Goal: Navigation & Orientation: Understand site structure

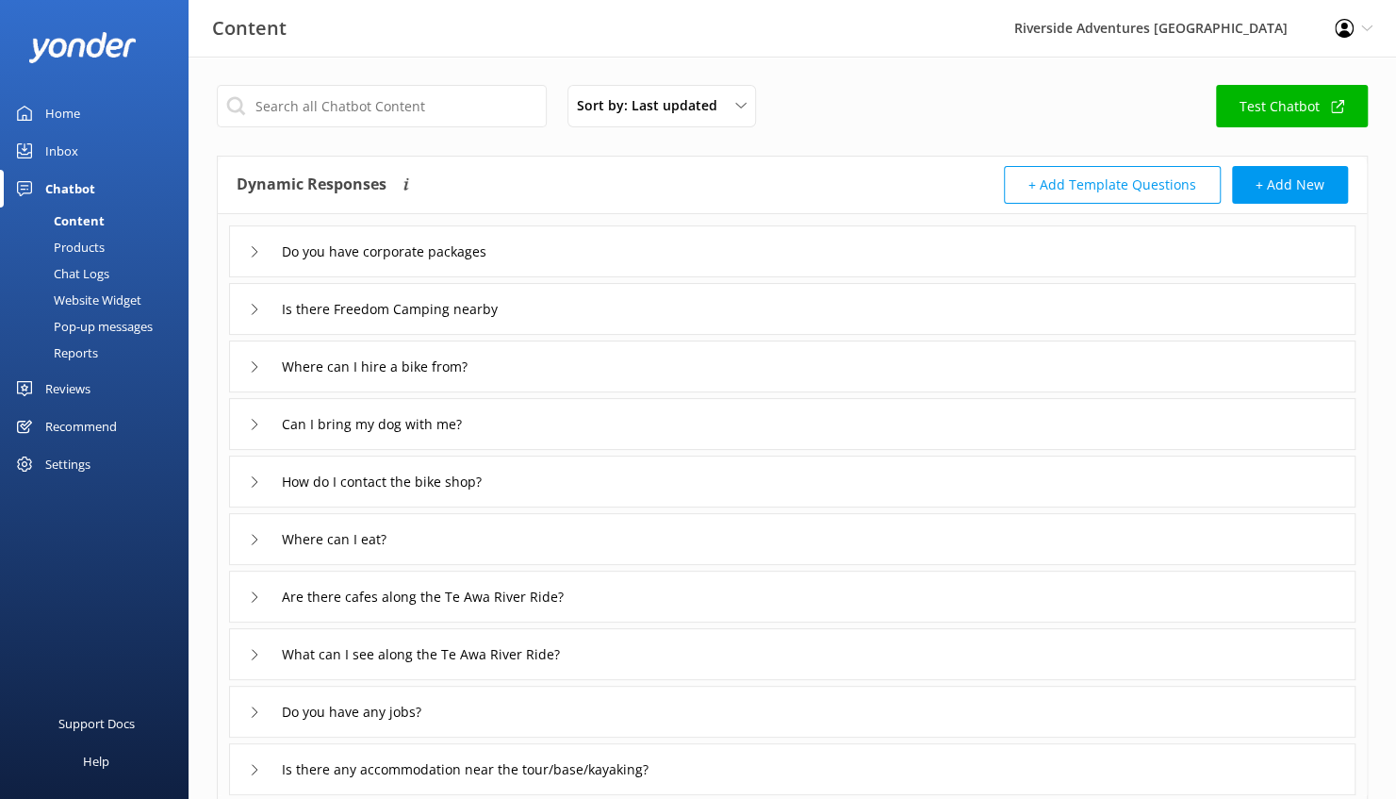
click at [69, 149] on div "Inbox" at bounding box center [61, 151] width 33 height 38
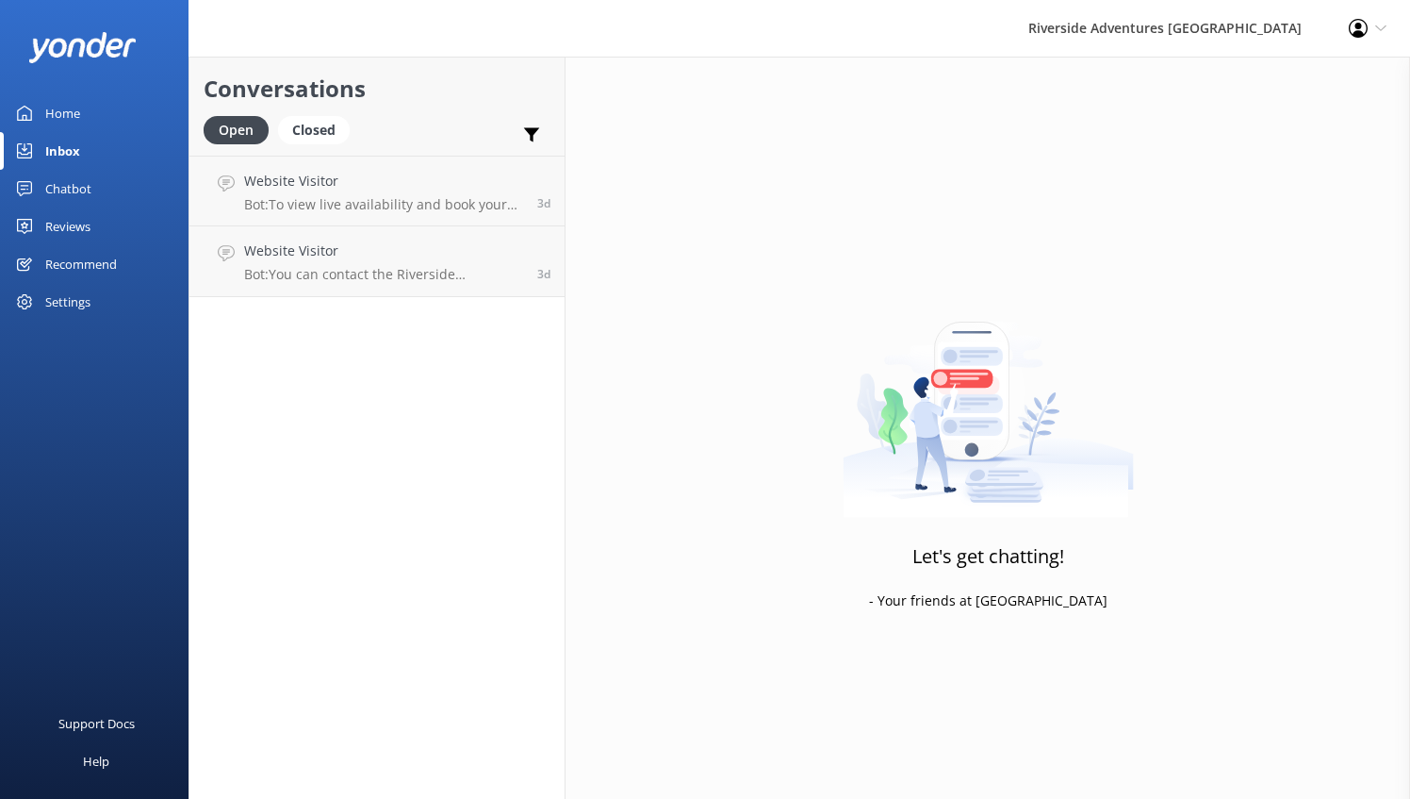
click at [368, 598] on div "Conversations Open Closed Important Converted Assigned to me Unassigned Website…" at bounding box center [377, 428] width 377 height 742
click at [73, 182] on div "Chatbot" at bounding box center [68, 189] width 46 height 38
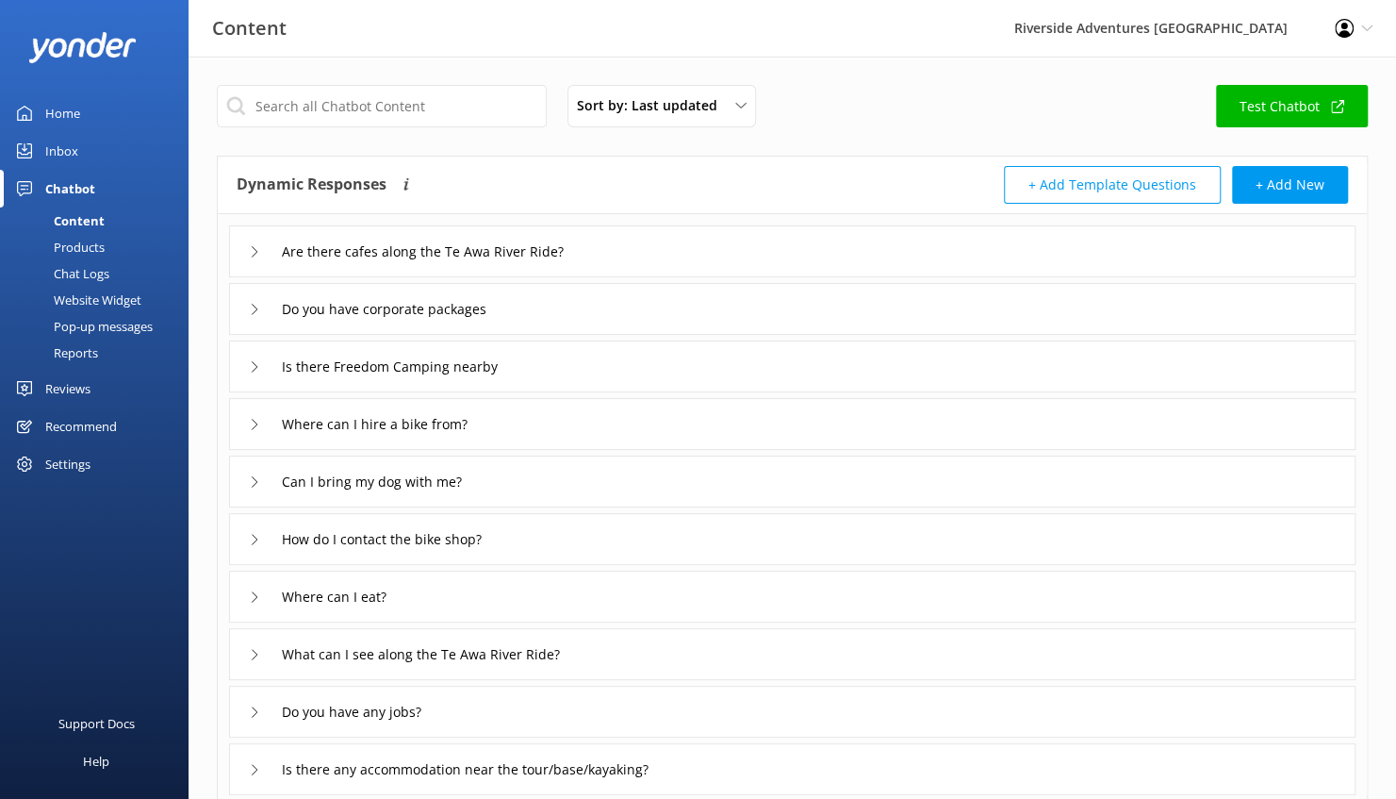
click at [77, 270] on div "Chat Logs" at bounding box center [60, 273] width 98 height 26
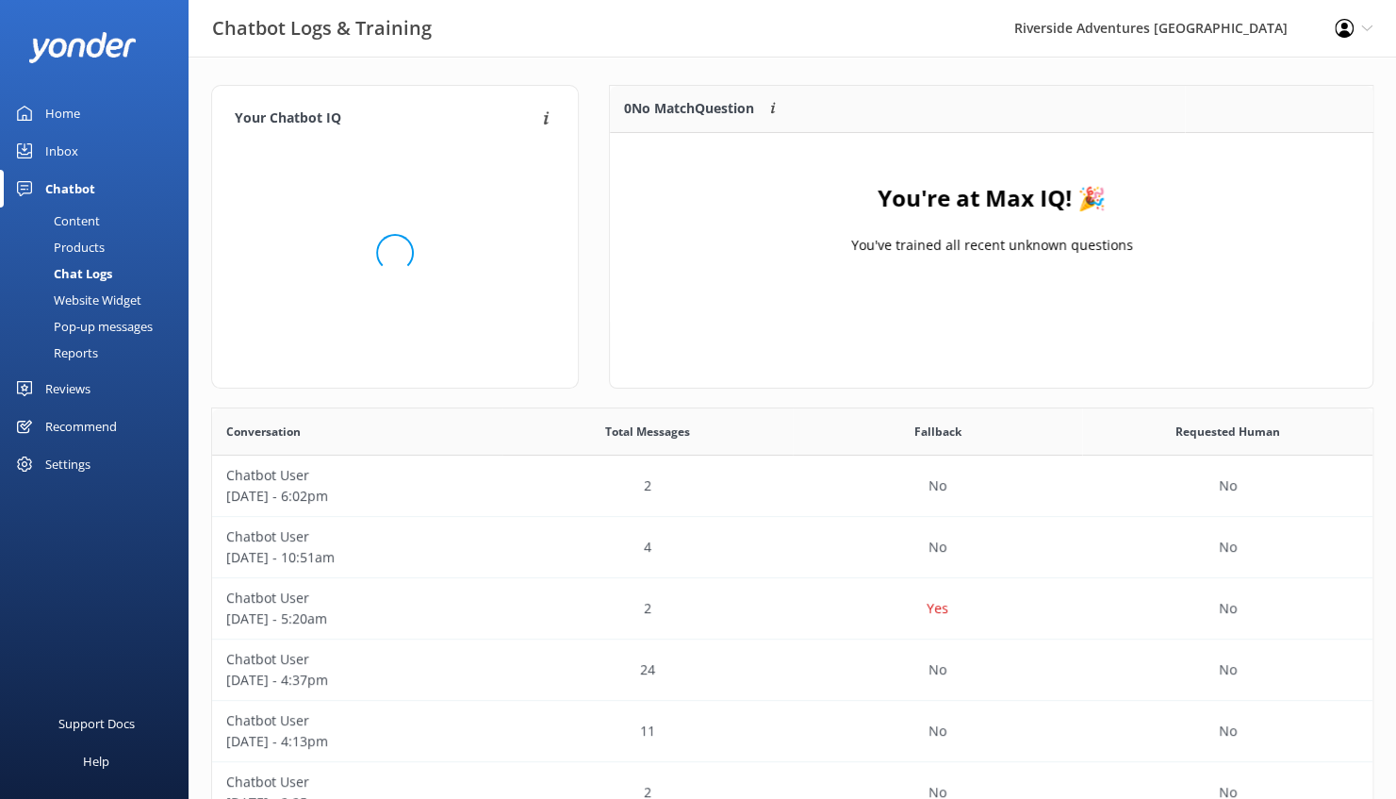
scroll to position [221, 749]
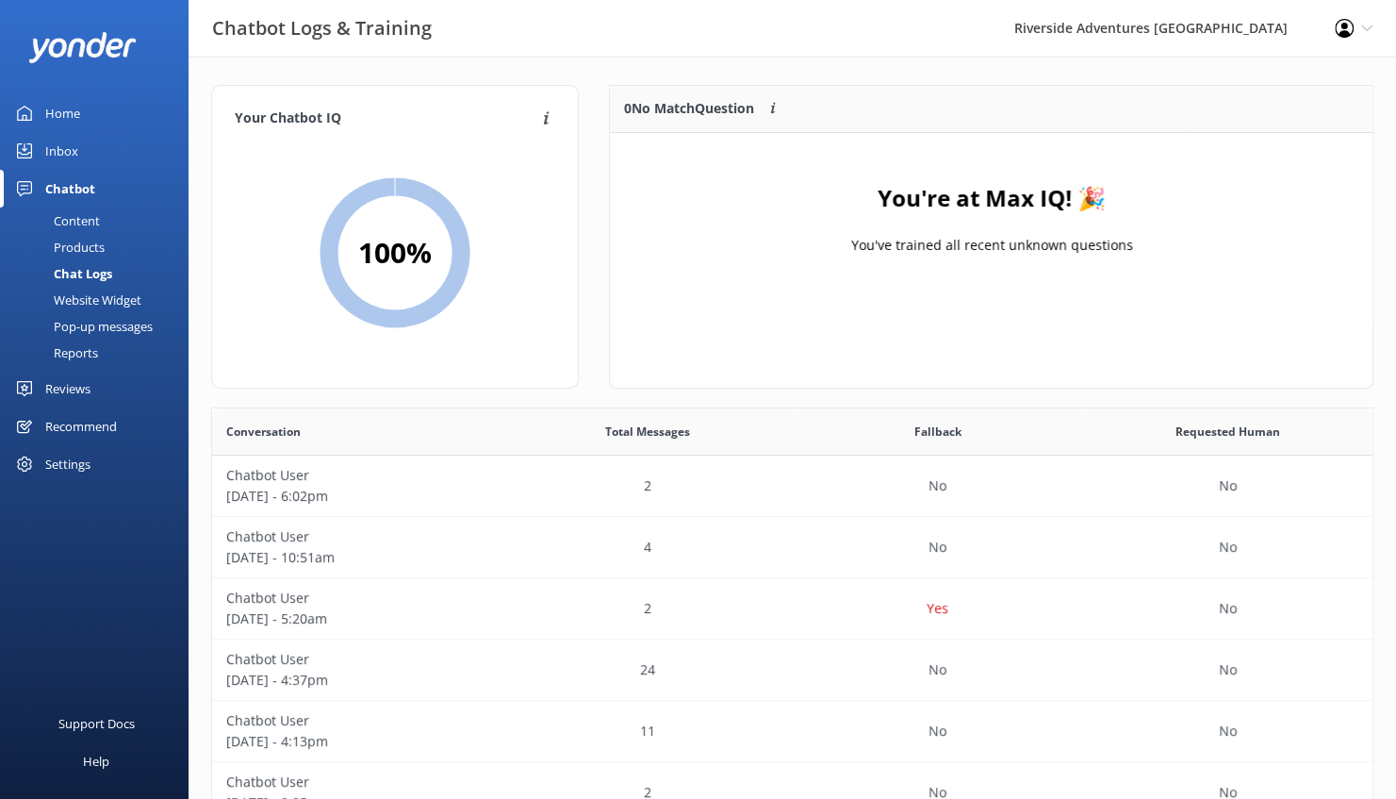
click at [71, 119] on div "Home" at bounding box center [62, 113] width 35 height 38
